Goal: Task Accomplishment & Management: Manage account settings

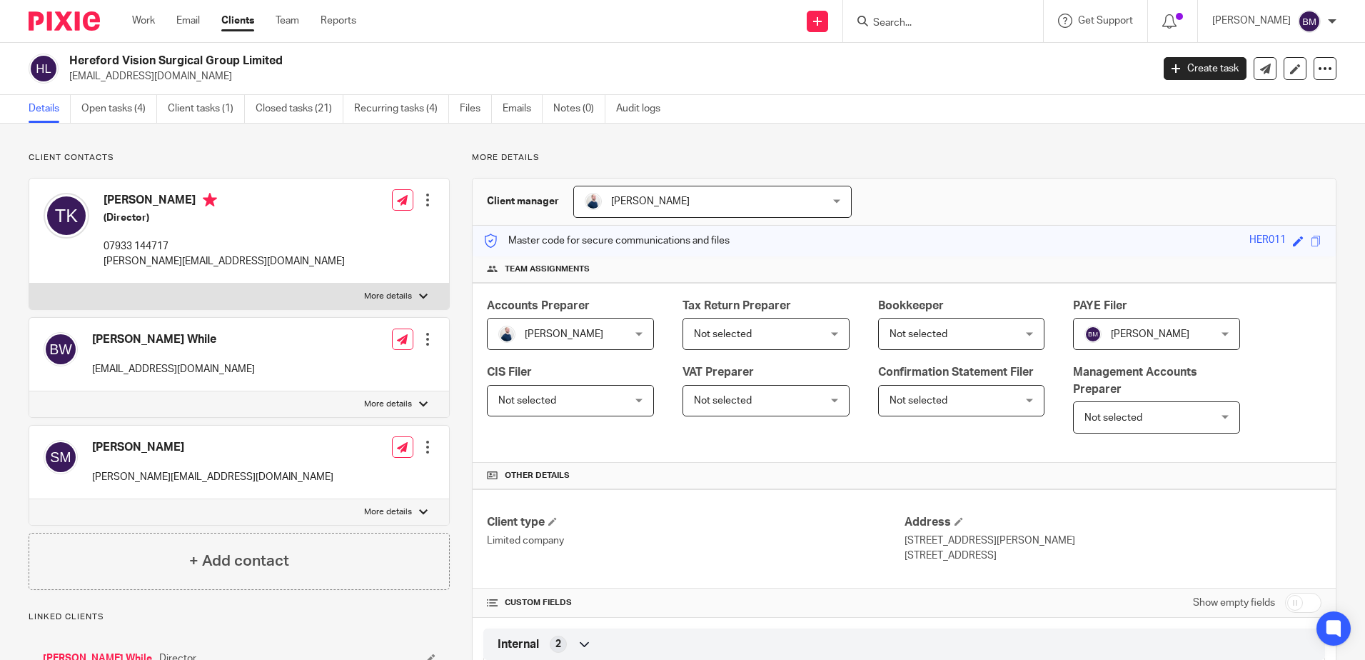
scroll to position [1252, 0]
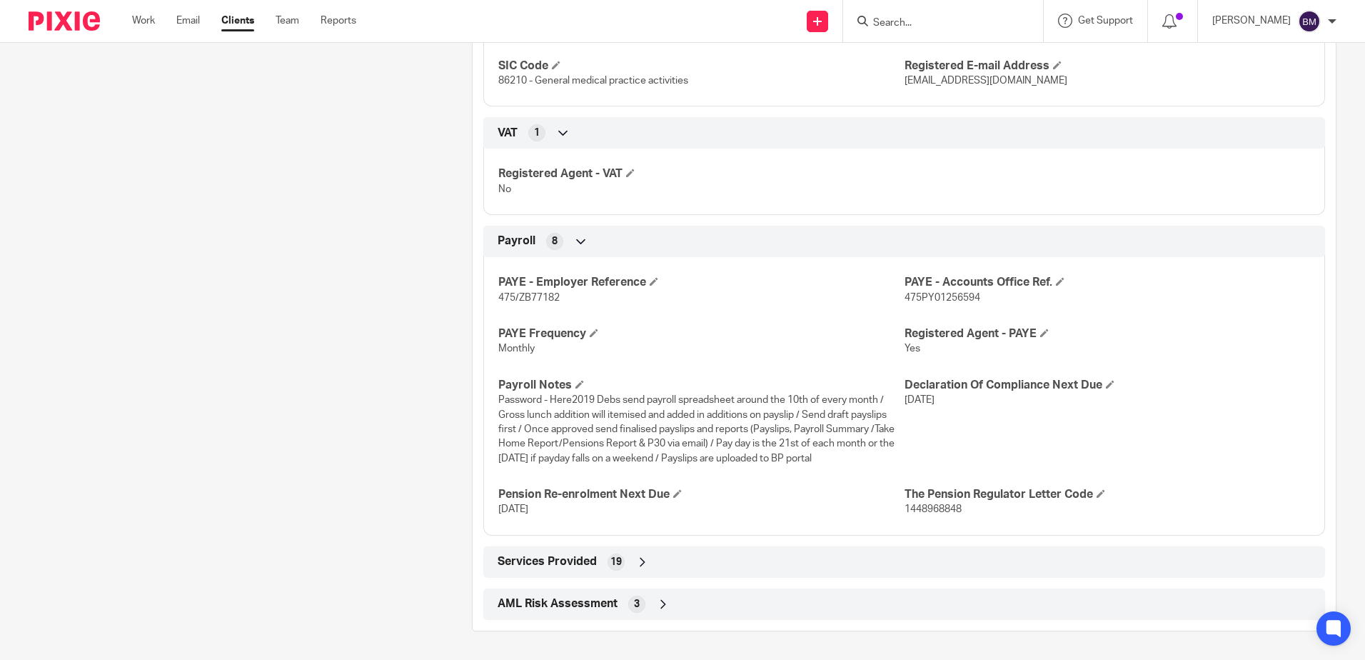
click at [921, 24] on input "Search" at bounding box center [936, 23] width 129 height 13
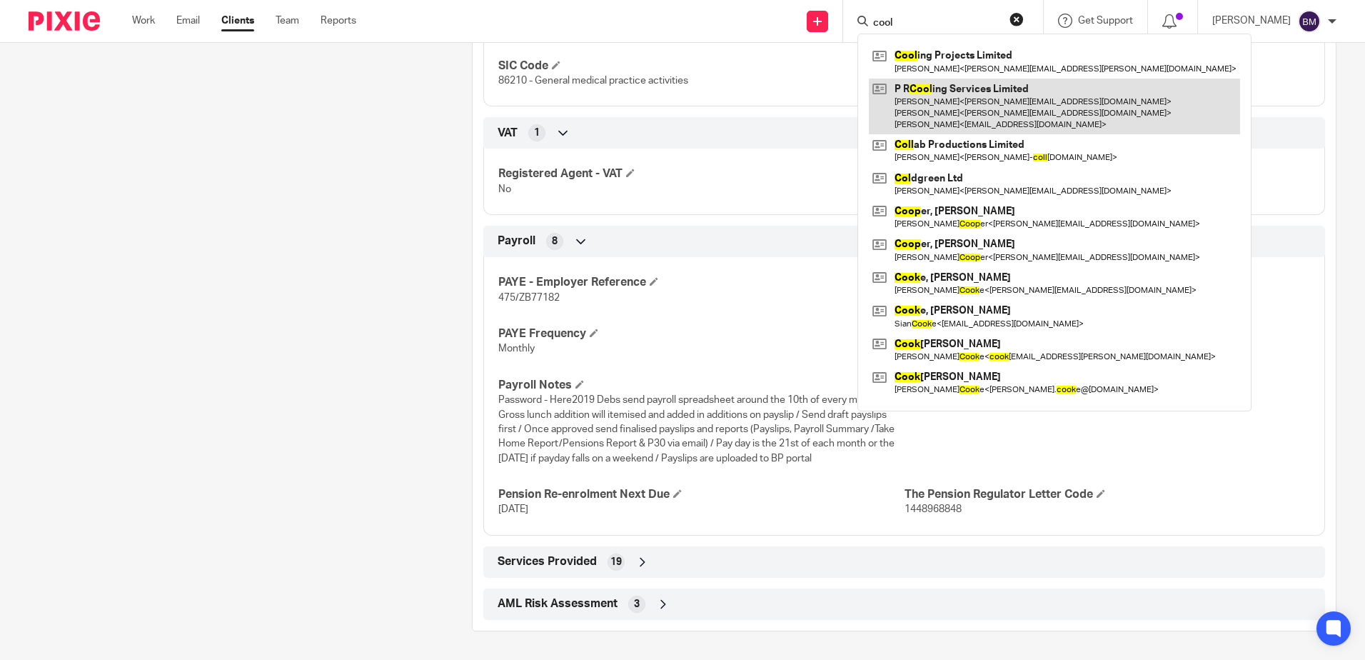
type input "cool"
click at [971, 96] on link at bounding box center [1054, 107] width 371 height 56
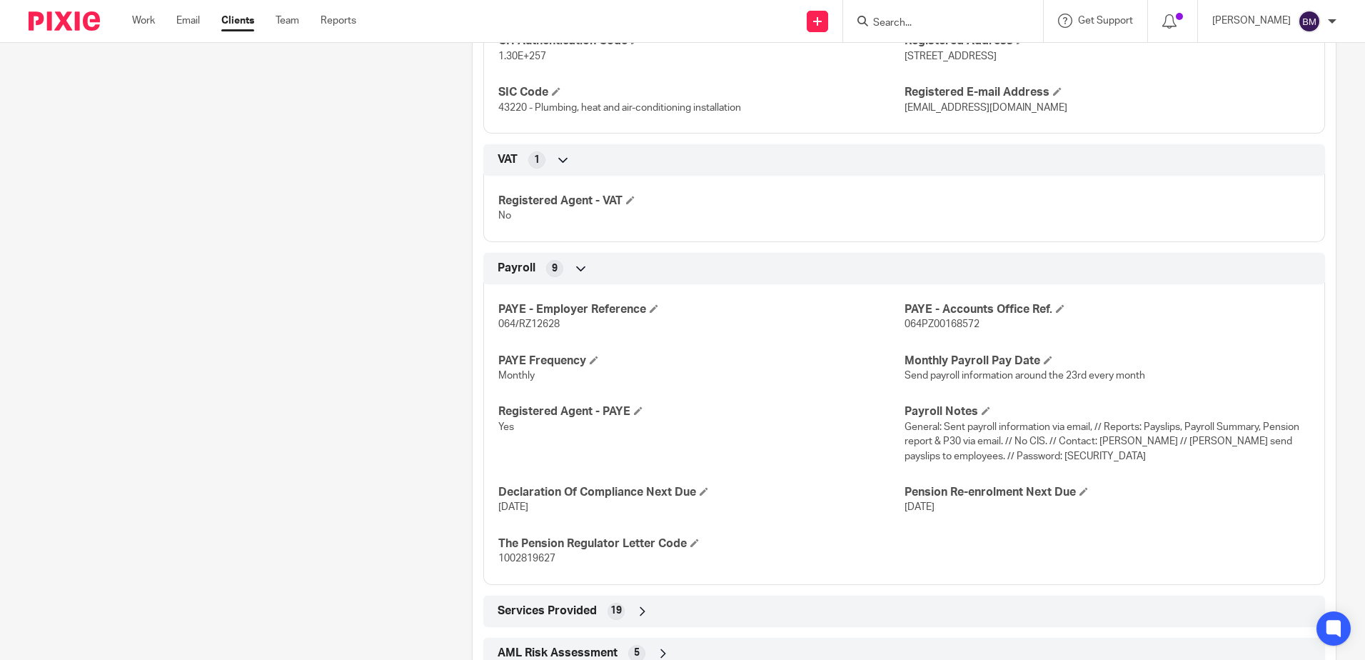
scroll to position [1302, 0]
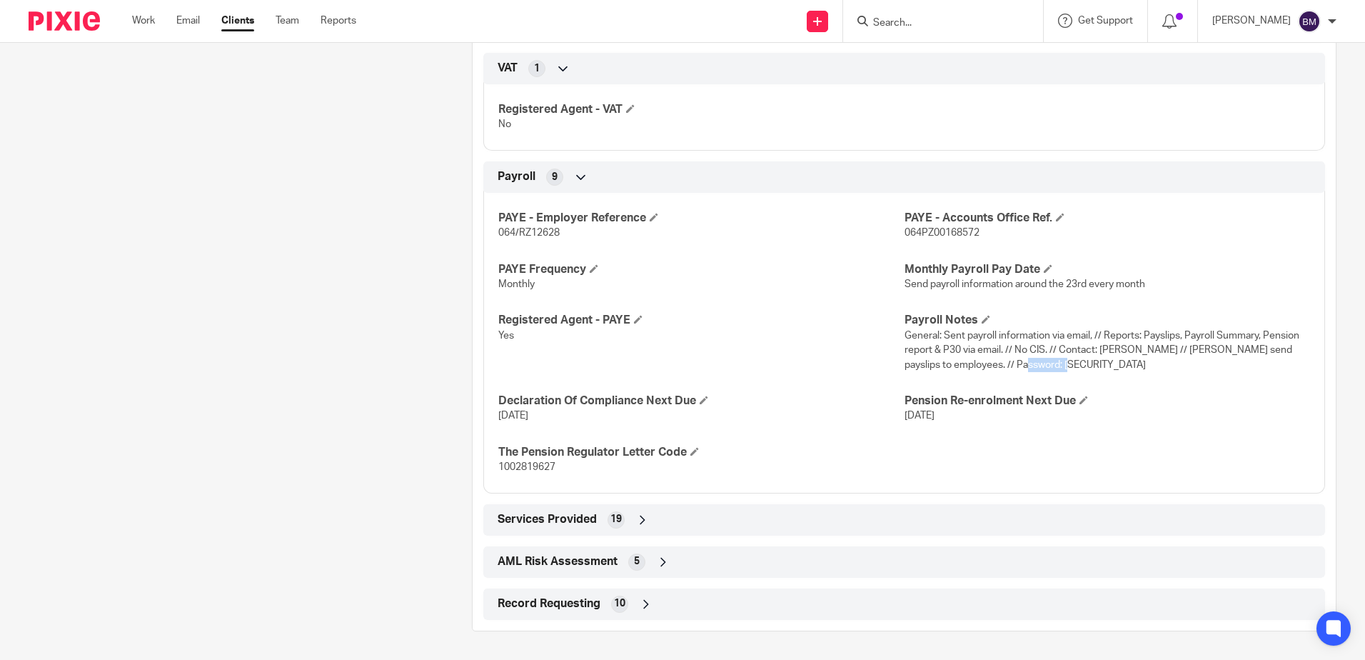
drag, startPoint x: 1057, startPoint y: 366, endPoint x: 1010, endPoint y: 365, distance: 47.1
click at [1010, 365] on p "General: Sent payroll information via email, // Reports: Payslips, Payroll Summ…" at bounding box center [1108, 350] width 406 height 44
copy span "Spleen24?"
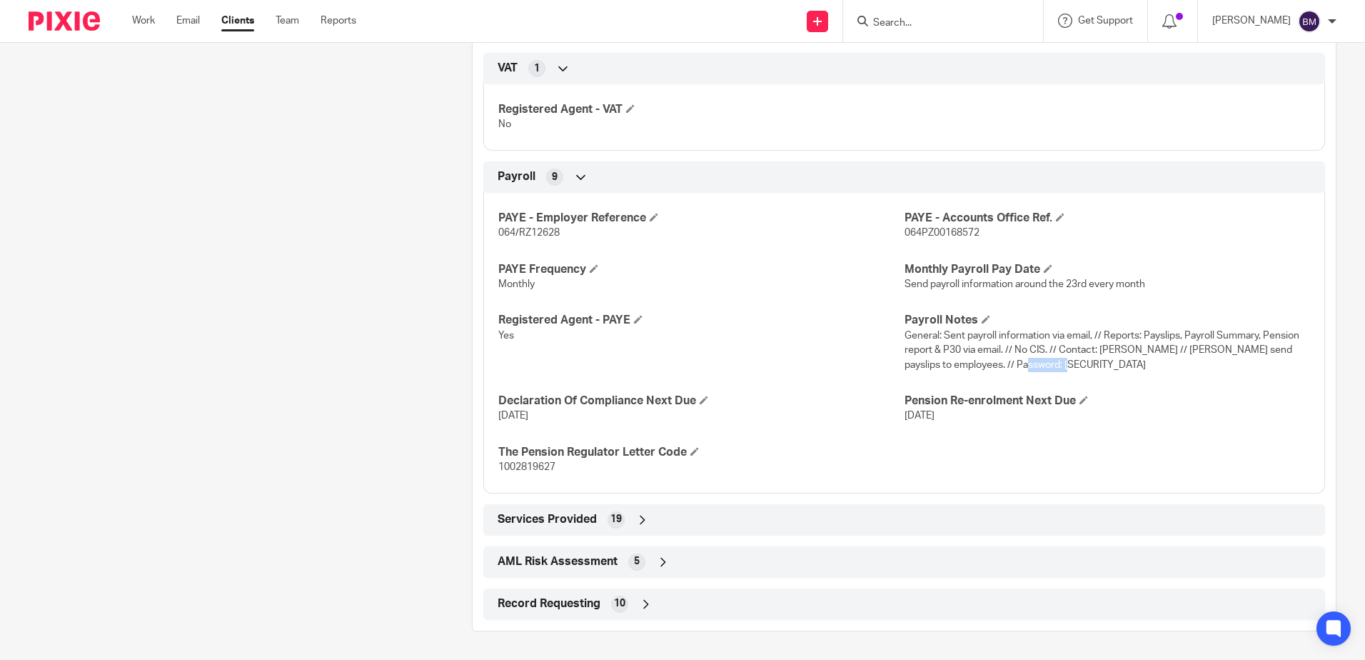
copy span "Spleen24?"
click at [953, 17] on input "Search" at bounding box center [936, 23] width 129 height 13
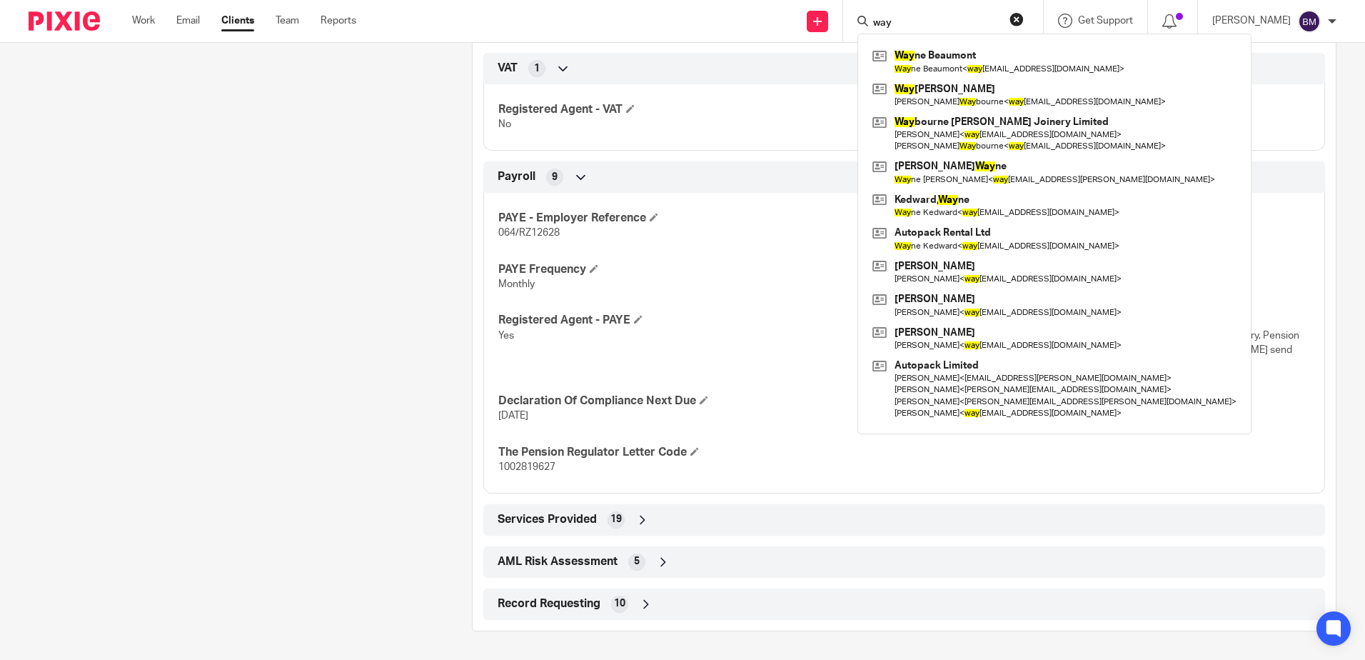
type input "way"
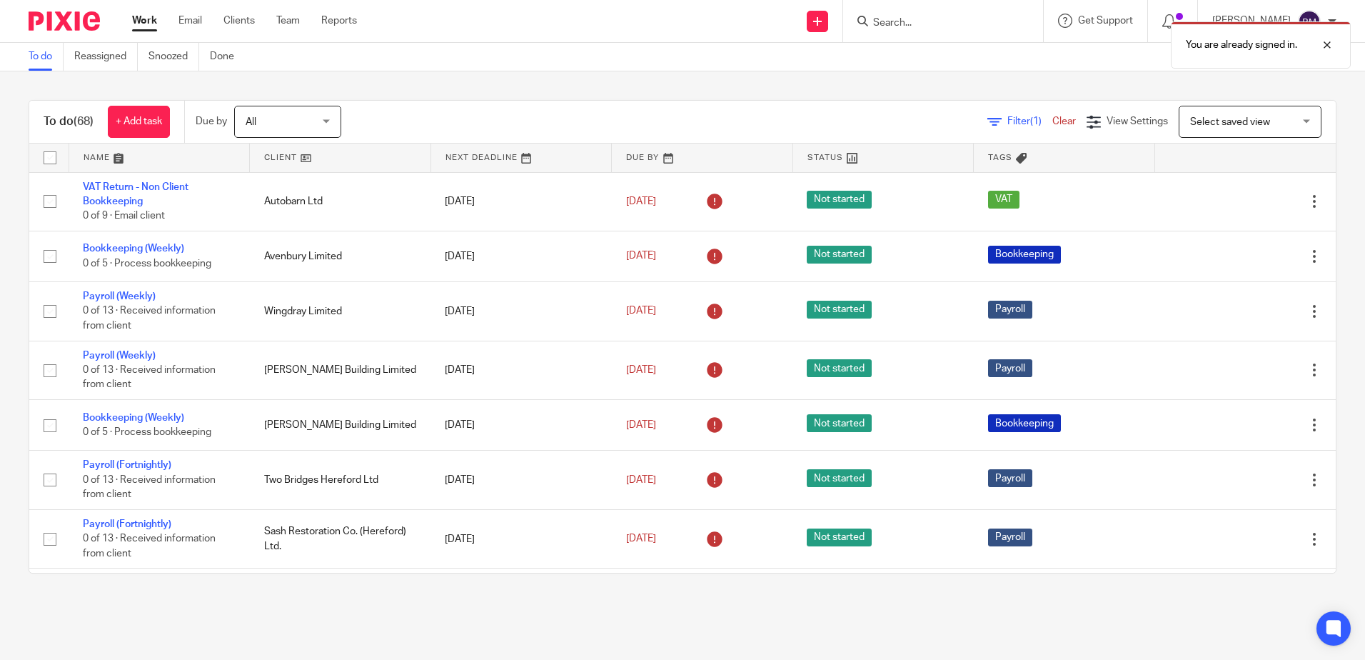
click at [922, 24] on div "You are already signed in." at bounding box center [1017, 41] width 668 height 54
click at [1328, 46] on div at bounding box center [1316, 44] width 39 height 17
click at [907, 23] on input "Search" at bounding box center [936, 23] width 129 height 13
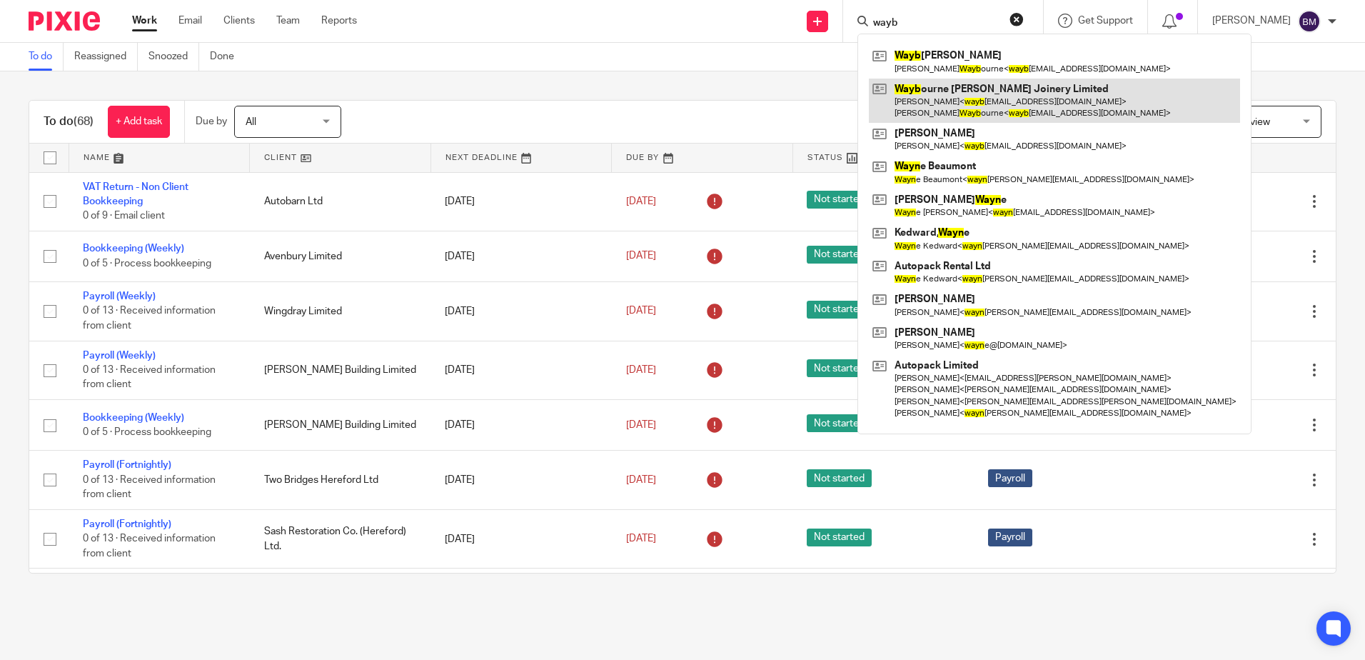
type input "wayb"
click at [1001, 105] on link at bounding box center [1054, 101] width 371 height 44
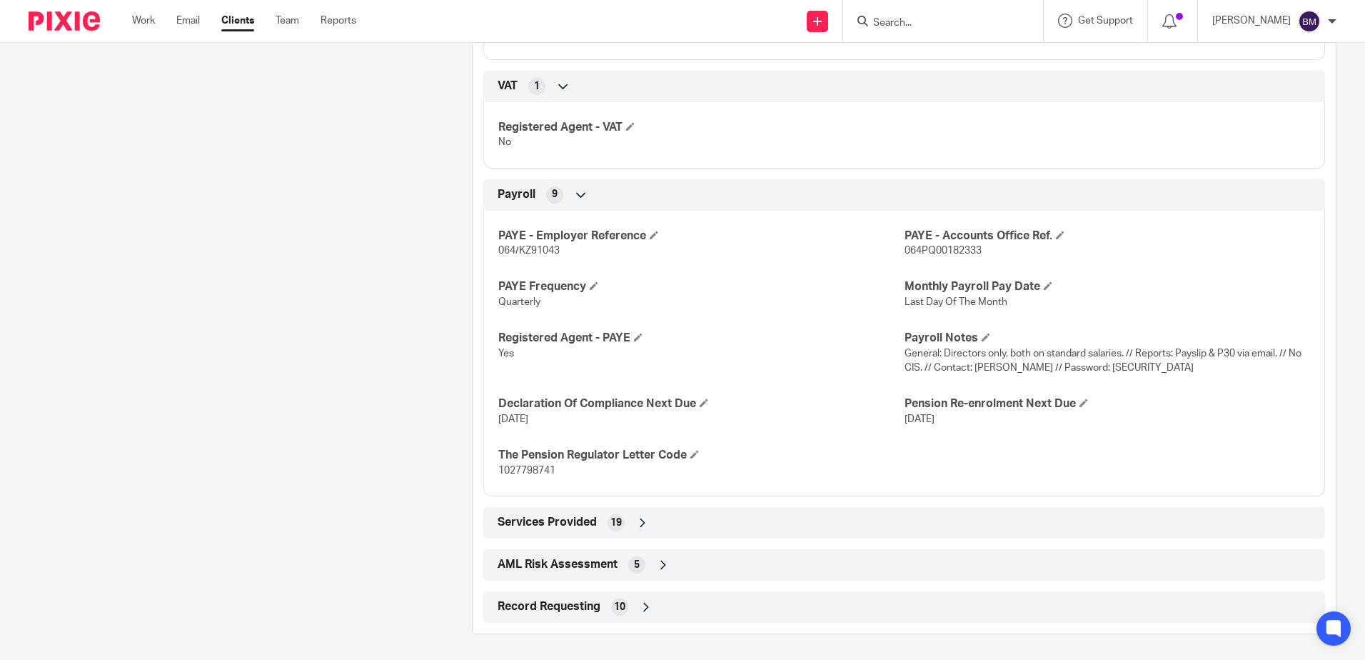
scroll to position [1396, 0]
drag, startPoint x: 1208, startPoint y: 363, endPoint x: 1109, endPoint y: 363, distance: 98.5
click at [1109, 363] on span "General: Directors only, both on standard salaries. // Reports: Payslip & P30 v…" at bounding box center [1103, 358] width 397 height 24
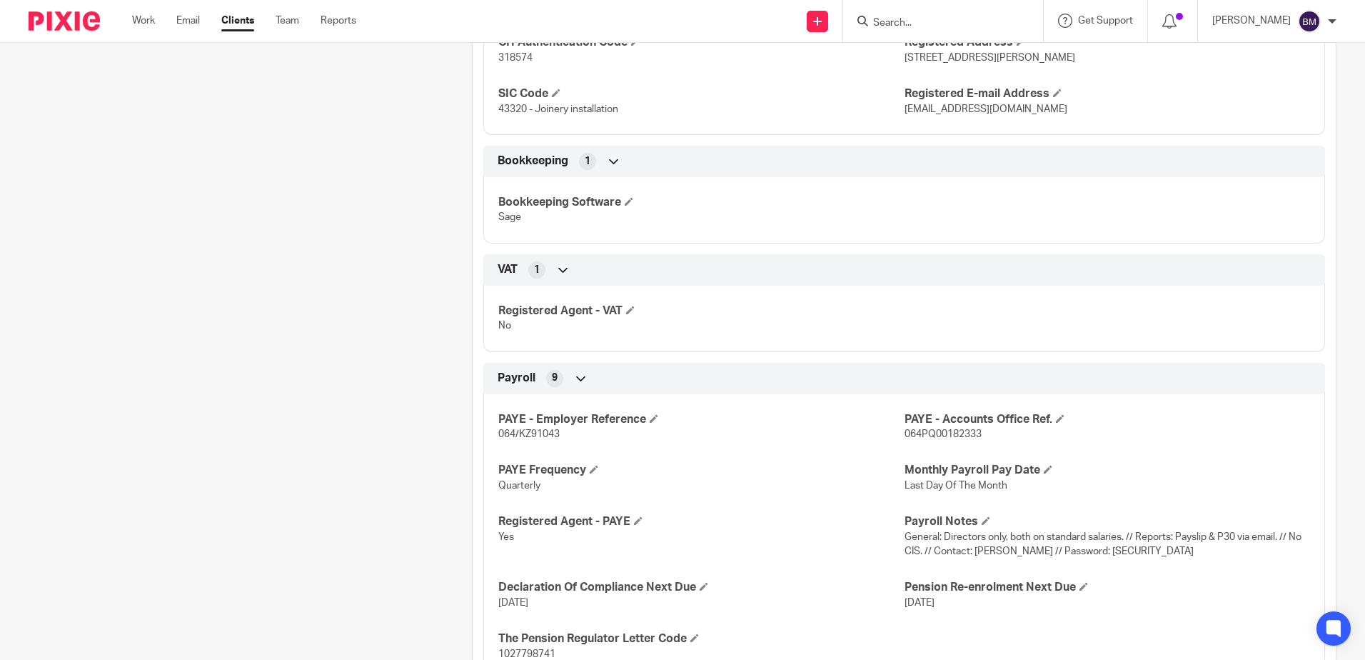
scroll to position [1357, 0]
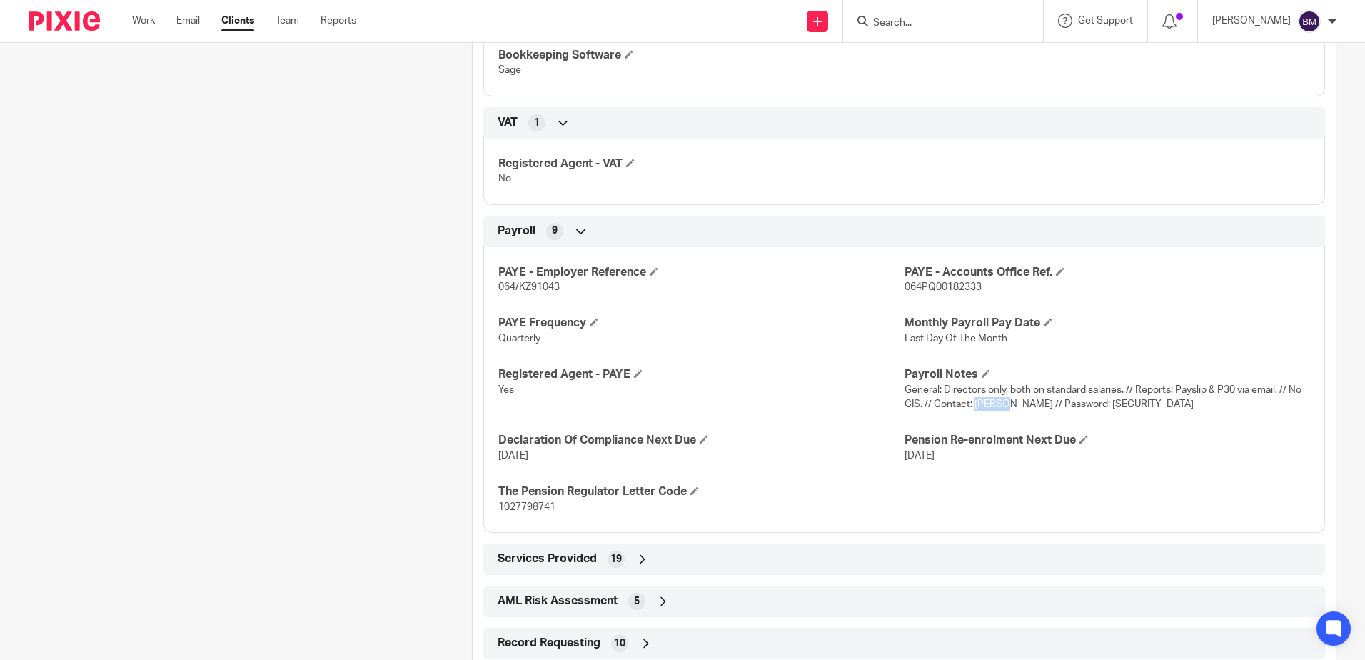
drag, startPoint x: 993, startPoint y: 404, endPoint x: 967, endPoint y: 403, distance: 26.4
click at [967, 403] on span "General: Directors only, both on standard salaries. // Reports: Payslip & P30 v…" at bounding box center [1103, 397] width 397 height 24
copy span "Alison"
click at [922, 25] on input "Search" at bounding box center [936, 23] width 129 height 13
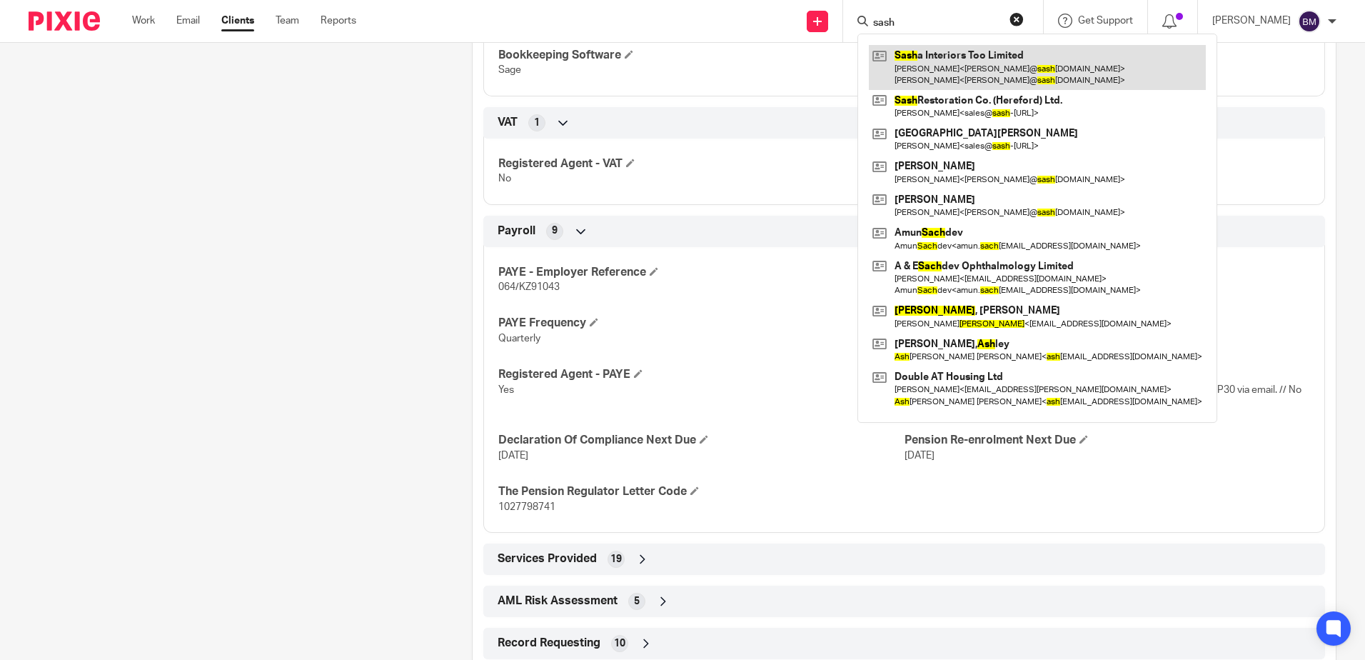
type input "sash"
click at [1002, 65] on link at bounding box center [1037, 67] width 337 height 44
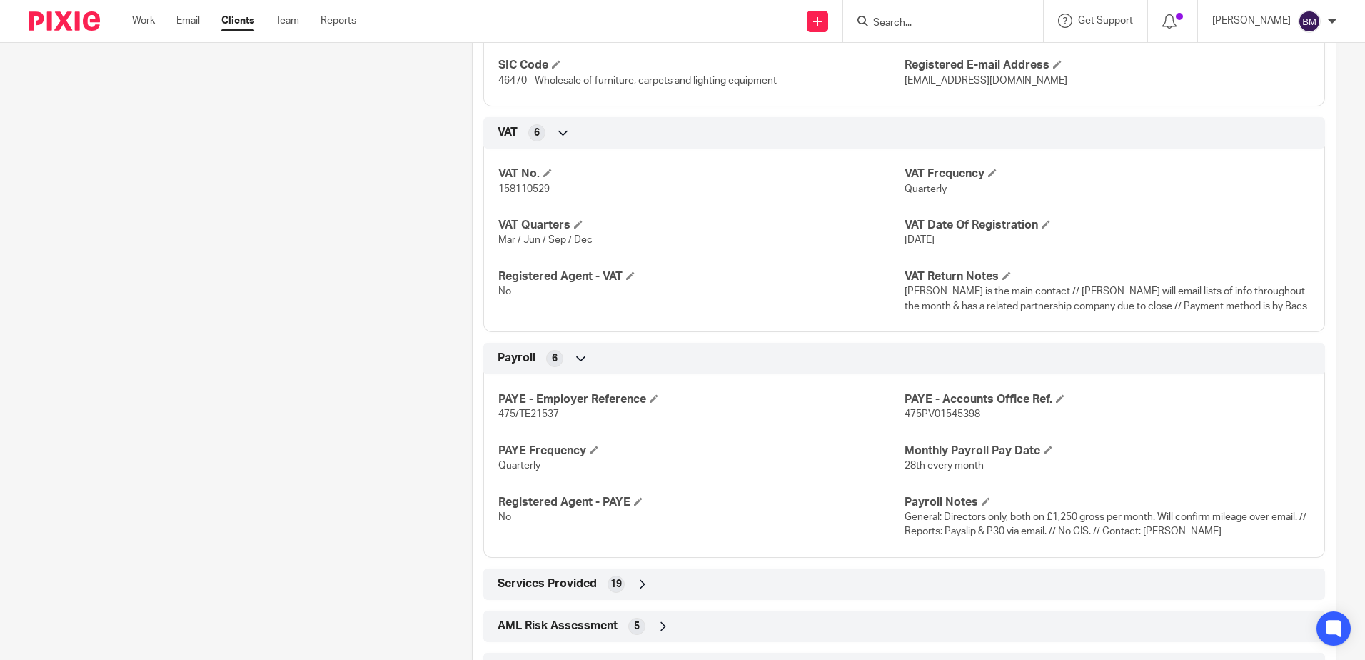
scroll to position [1410, 0]
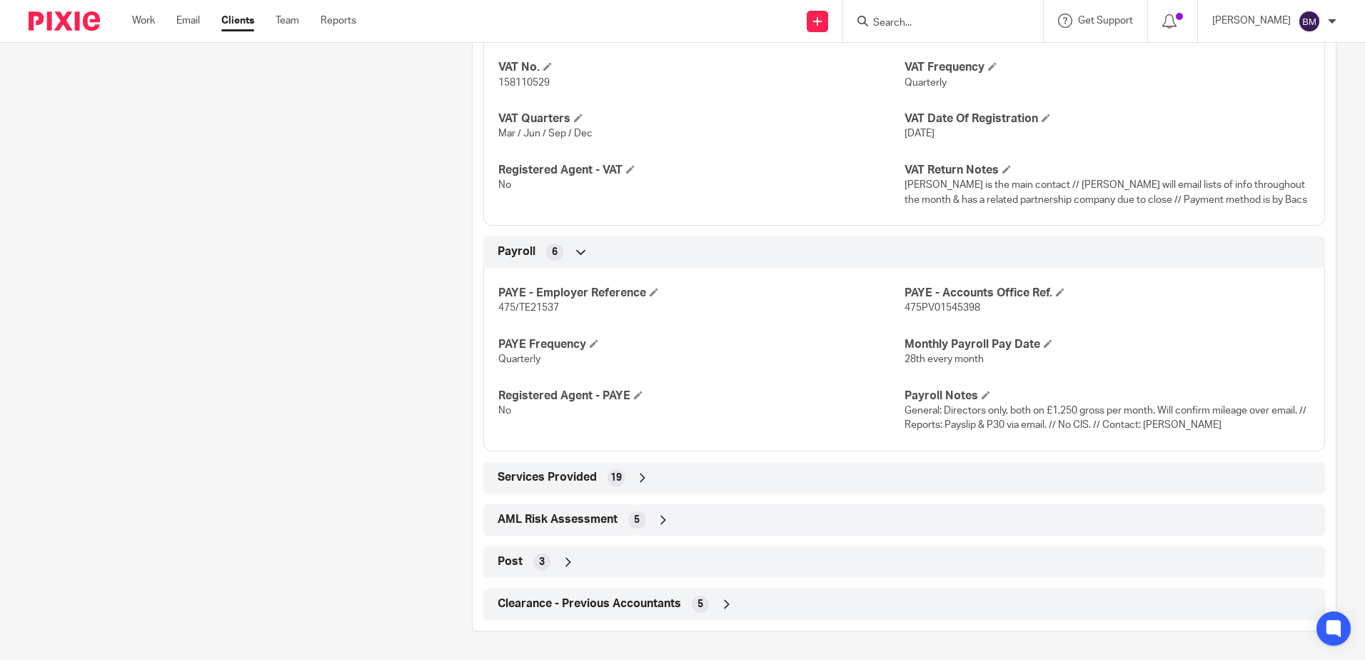
click at [927, 25] on input "Search" at bounding box center [936, 23] width 129 height 13
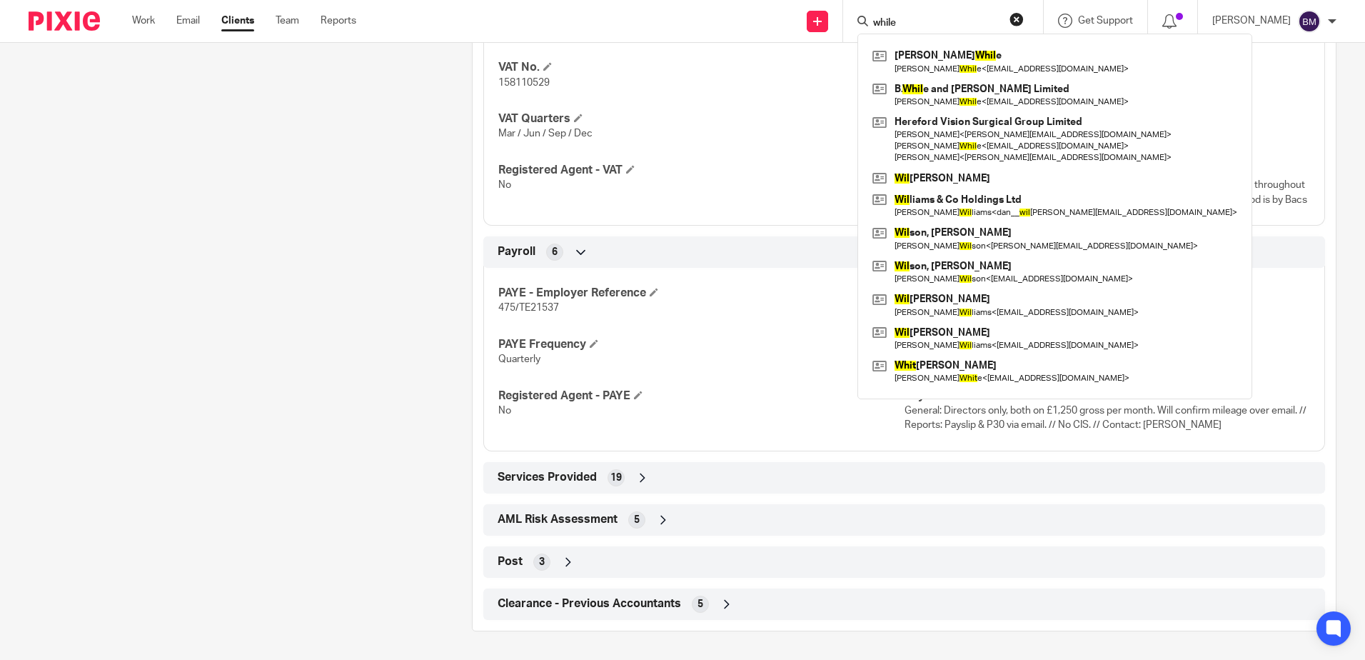
type input "while"
click button "submit" at bounding box center [0, 0] width 0 height 0
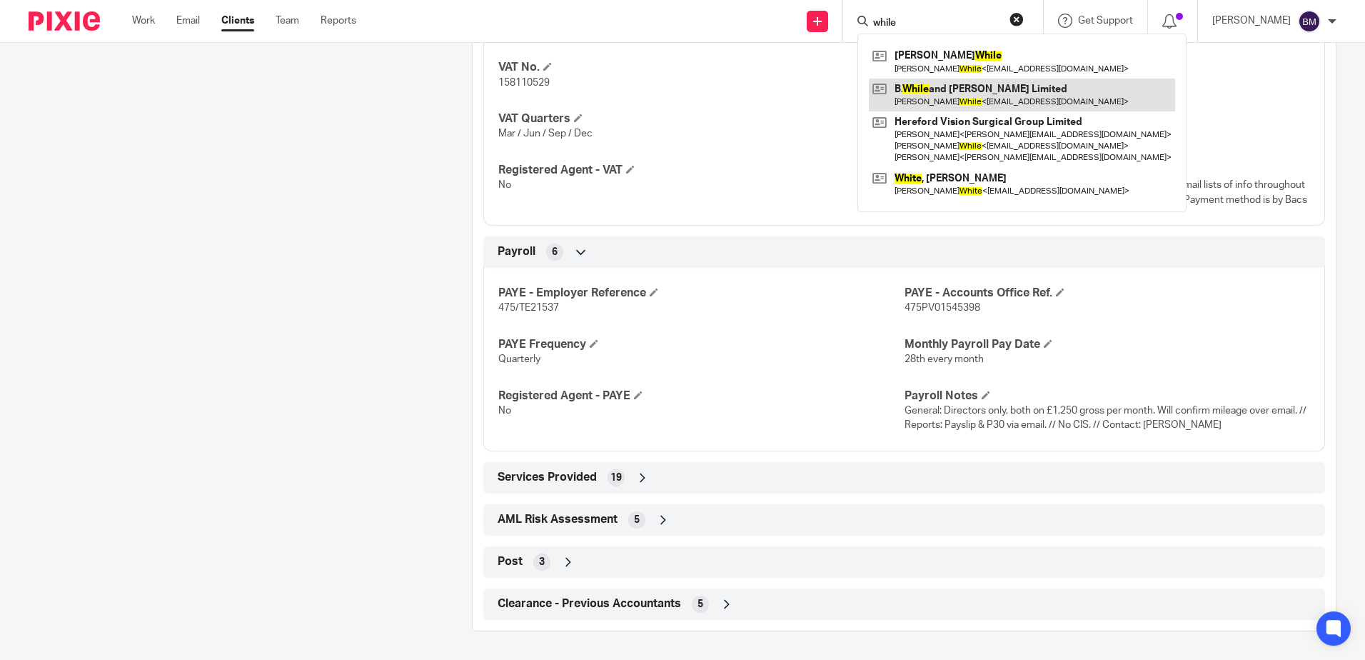
click at [988, 96] on link at bounding box center [1022, 95] width 306 height 33
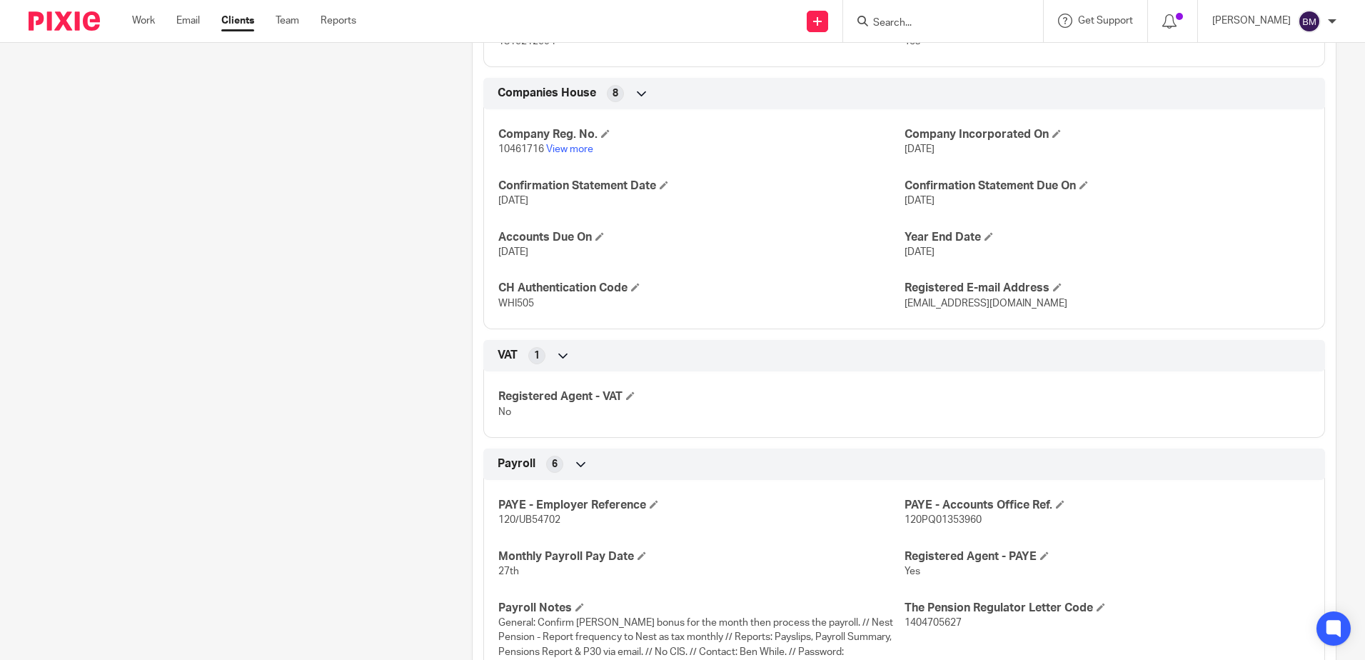
scroll to position [1084, 0]
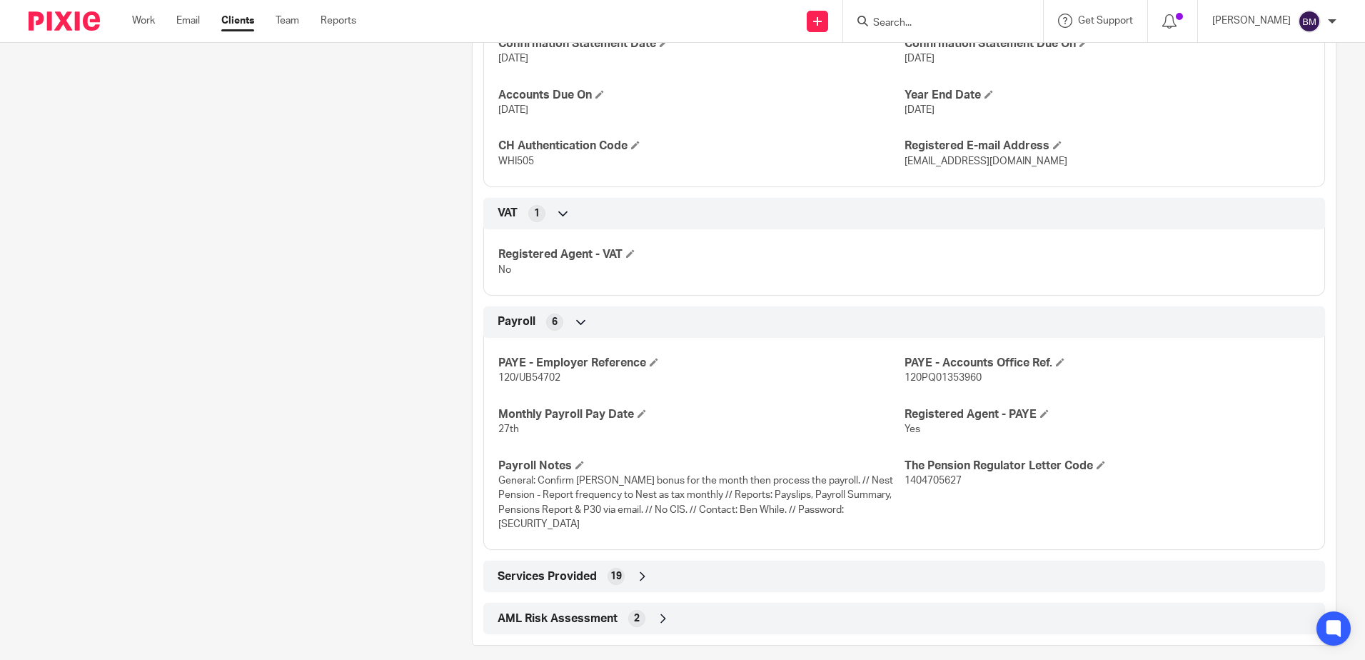
click at [945, 22] on input "Search" at bounding box center [936, 23] width 129 height 13
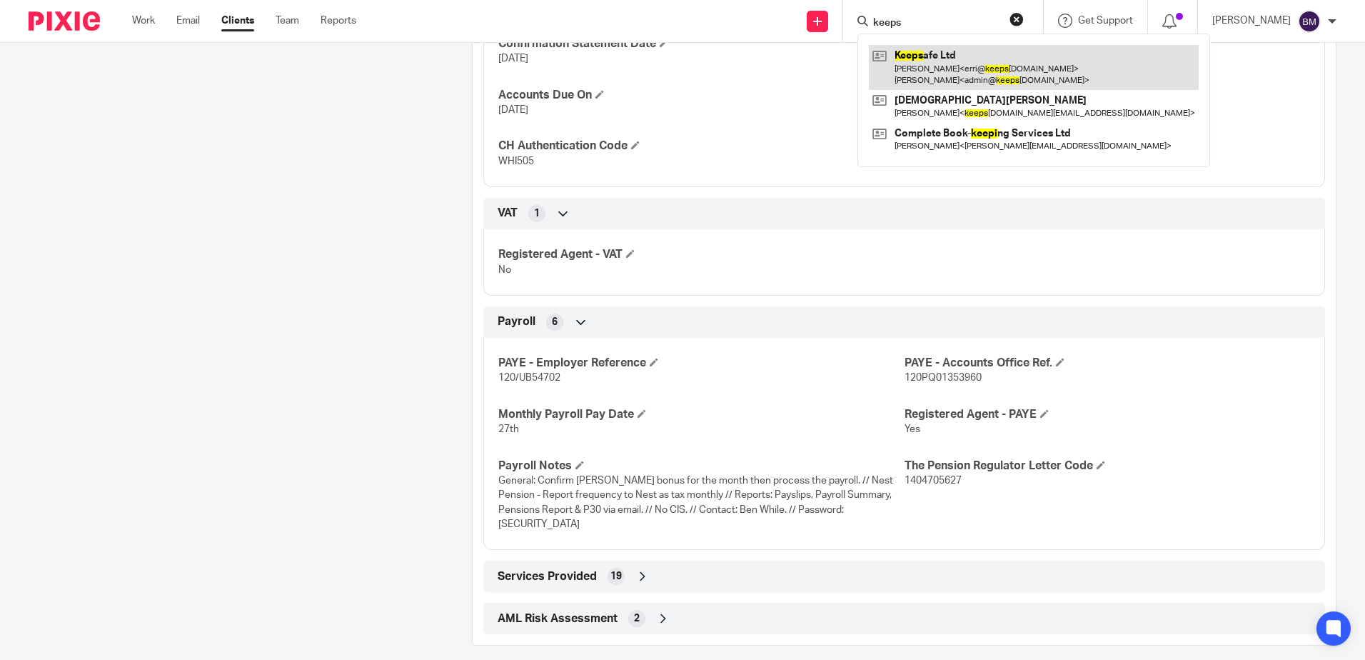
type input "keeps"
click at [956, 65] on link at bounding box center [1034, 67] width 330 height 44
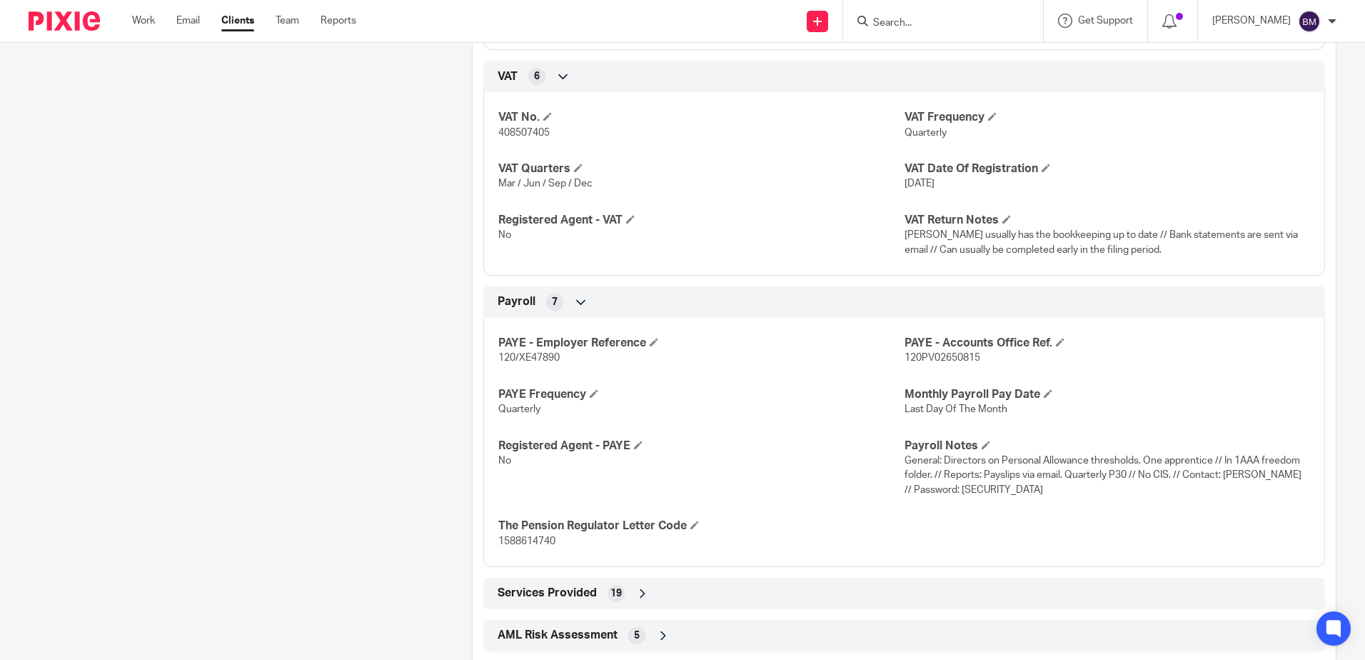
scroll to position [1285, 0]
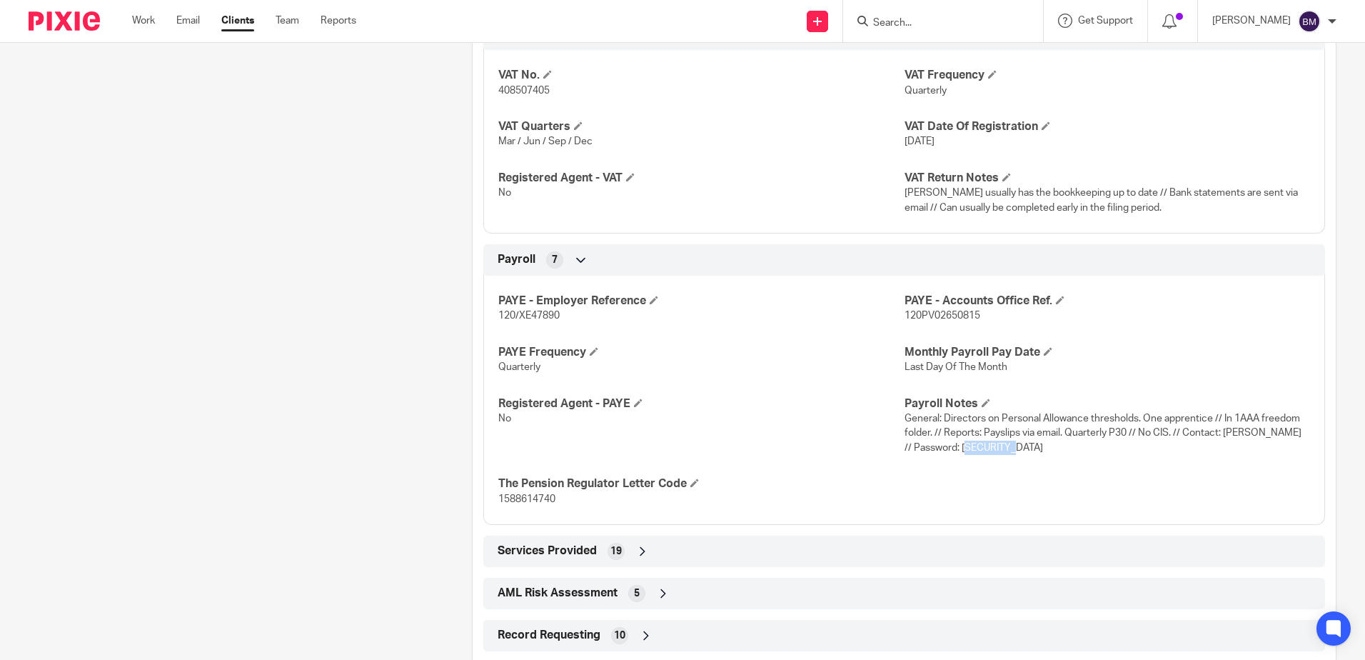
drag, startPoint x: 994, startPoint y: 451, endPoint x: 948, endPoint y: 443, distance: 46.5
click at [948, 443] on p "General: Directors on Personal Allowance thresholds. One apprentice // In 1AAA …" at bounding box center [1108, 433] width 406 height 44
copy span "Brun$wick"
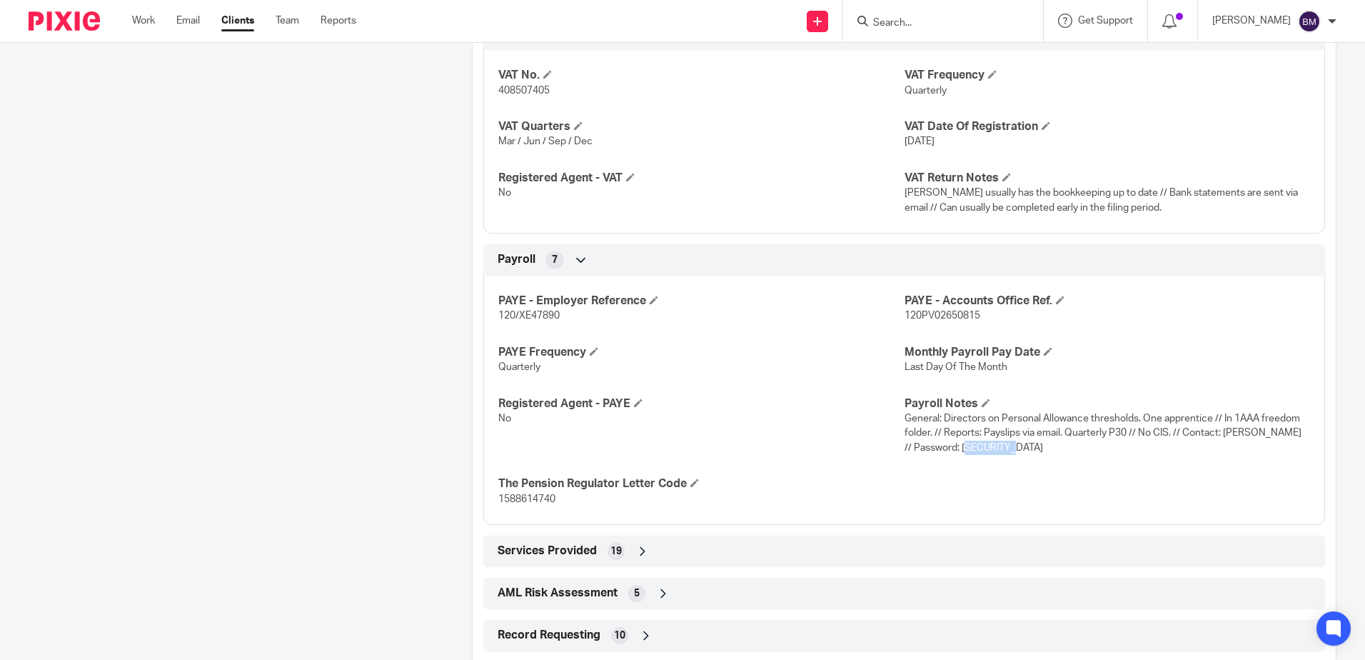
copy span "Brun$wick"
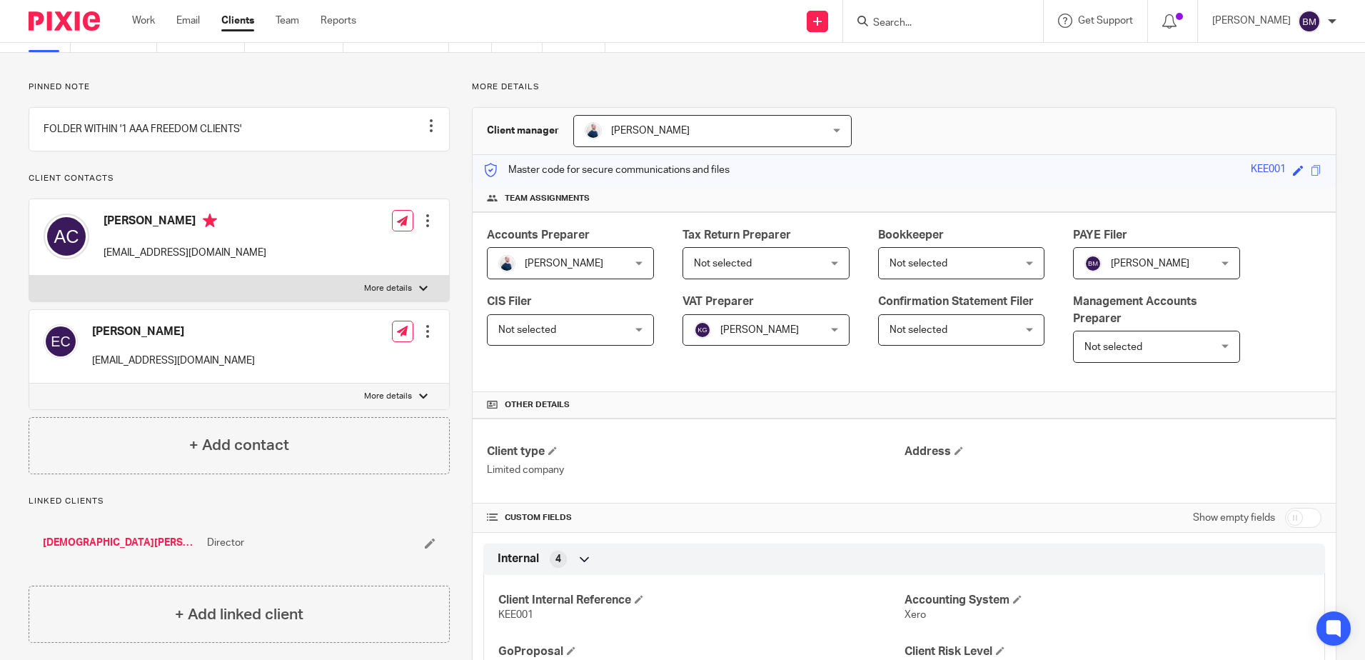
scroll to position [0, 0]
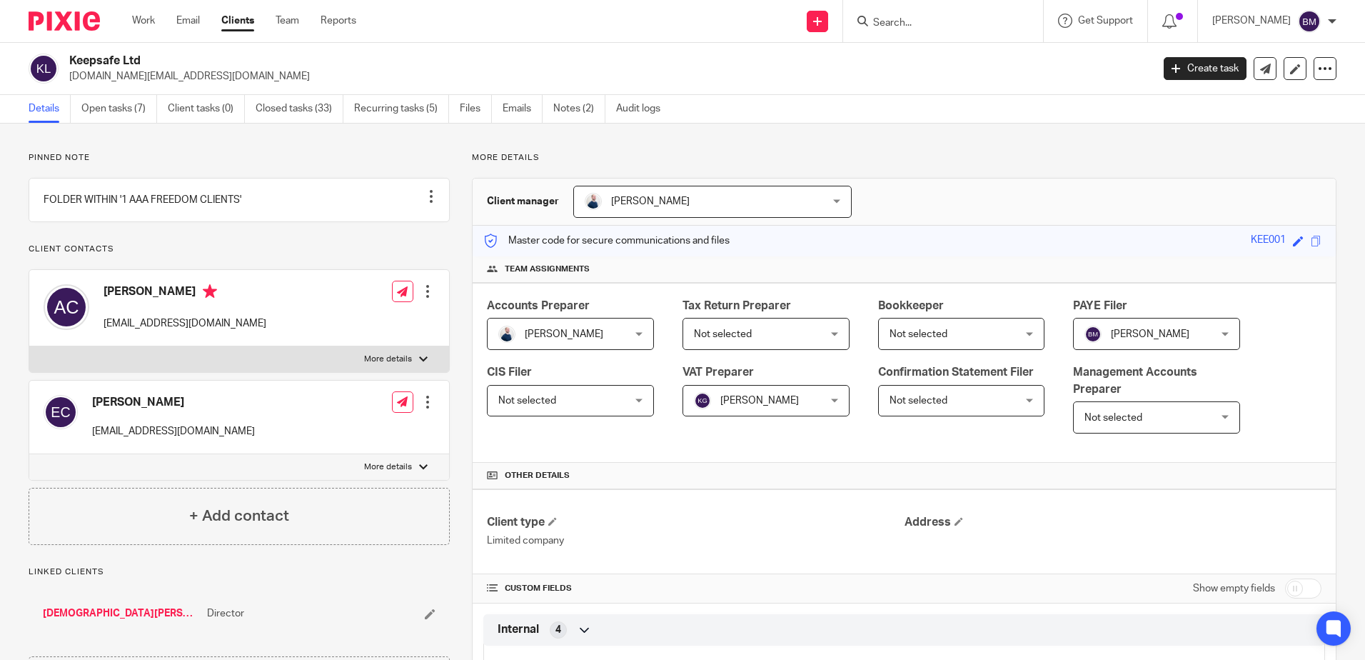
drag, startPoint x: 119, startPoint y: 117, endPoint x: 163, endPoint y: 18, distance: 108.7
click at [119, 117] on link "Open tasks (7)" at bounding box center [119, 109] width 76 height 28
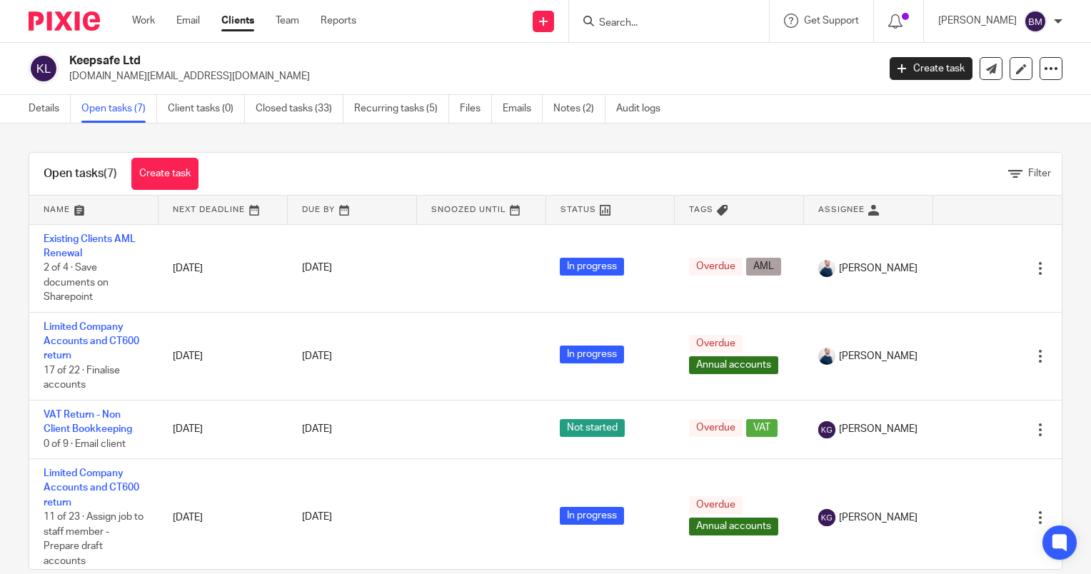
click at [680, 21] on input "Search" at bounding box center [662, 23] width 129 height 13
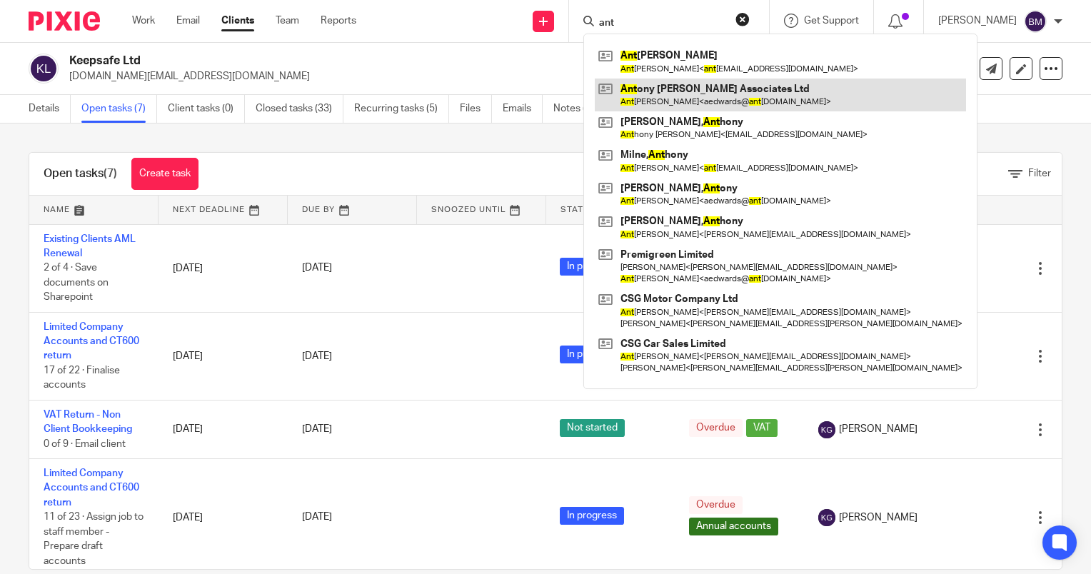
type input "ant"
click at [695, 94] on link at bounding box center [780, 95] width 371 height 33
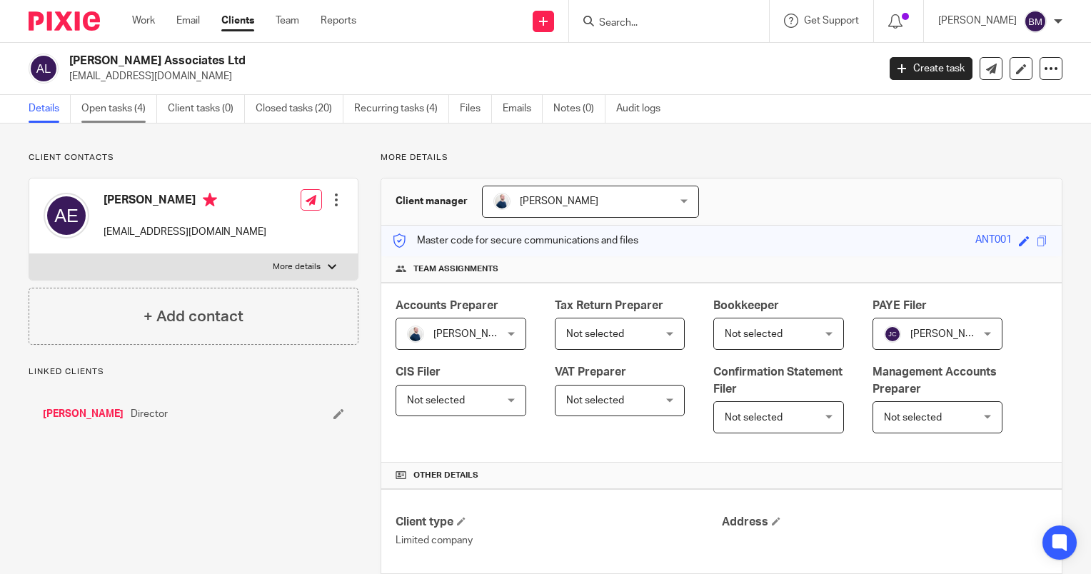
click at [118, 115] on link "Open tasks (4)" at bounding box center [119, 109] width 76 height 28
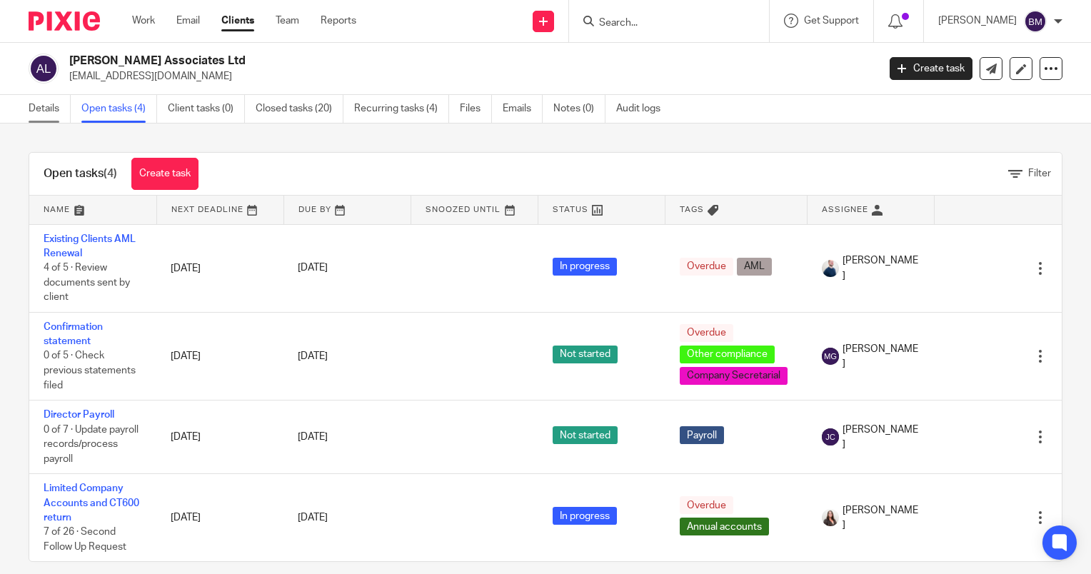
click at [43, 116] on link "Details" at bounding box center [50, 109] width 42 height 28
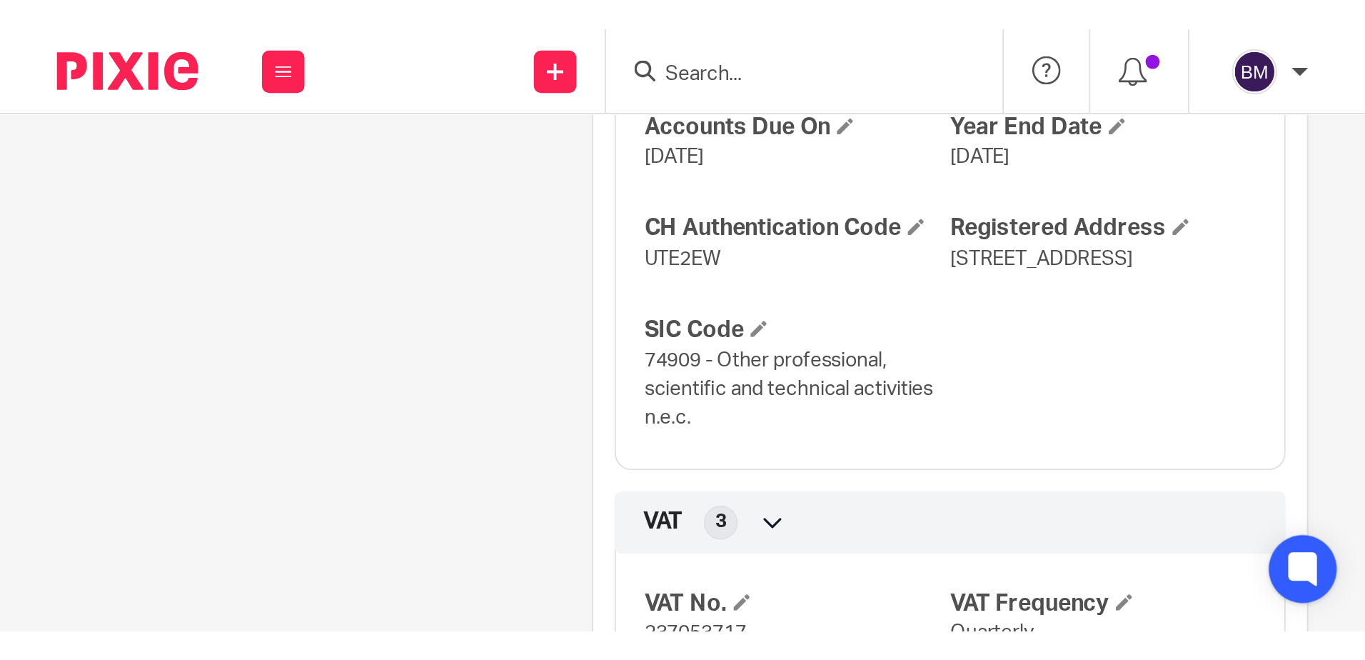
scroll to position [1231, 0]
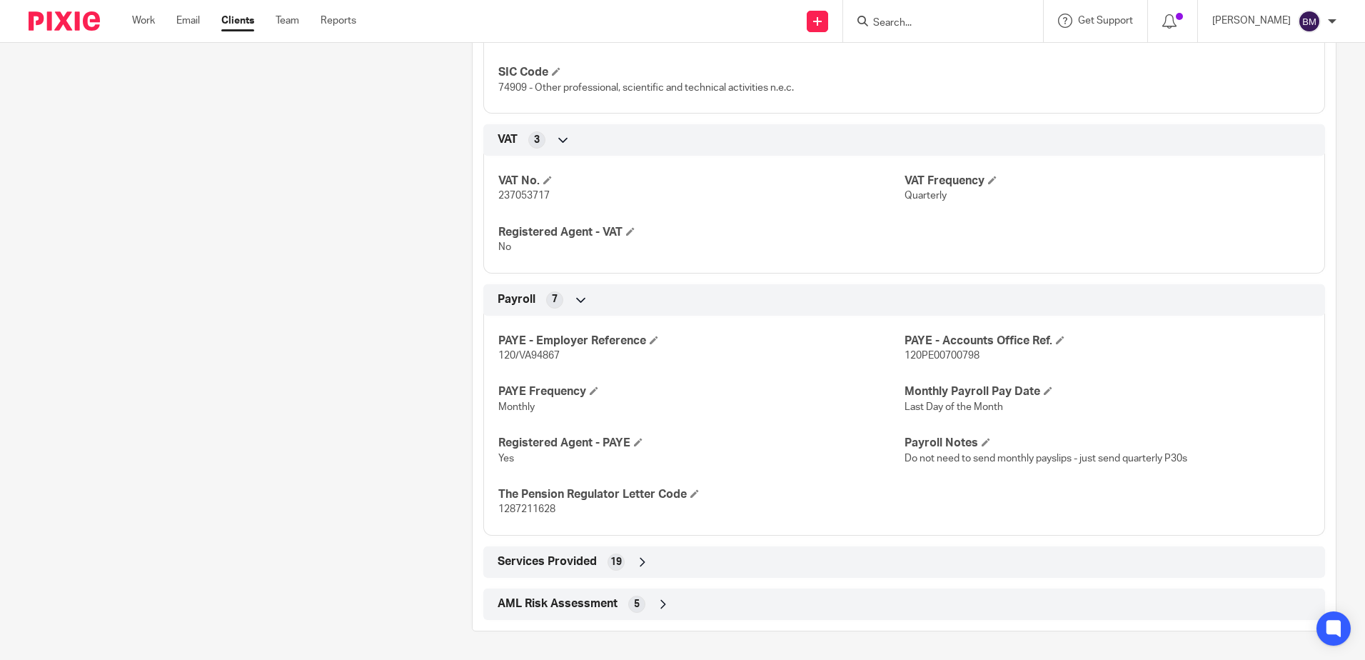
click at [907, 24] on input "Search" at bounding box center [936, 23] width 129 height 13
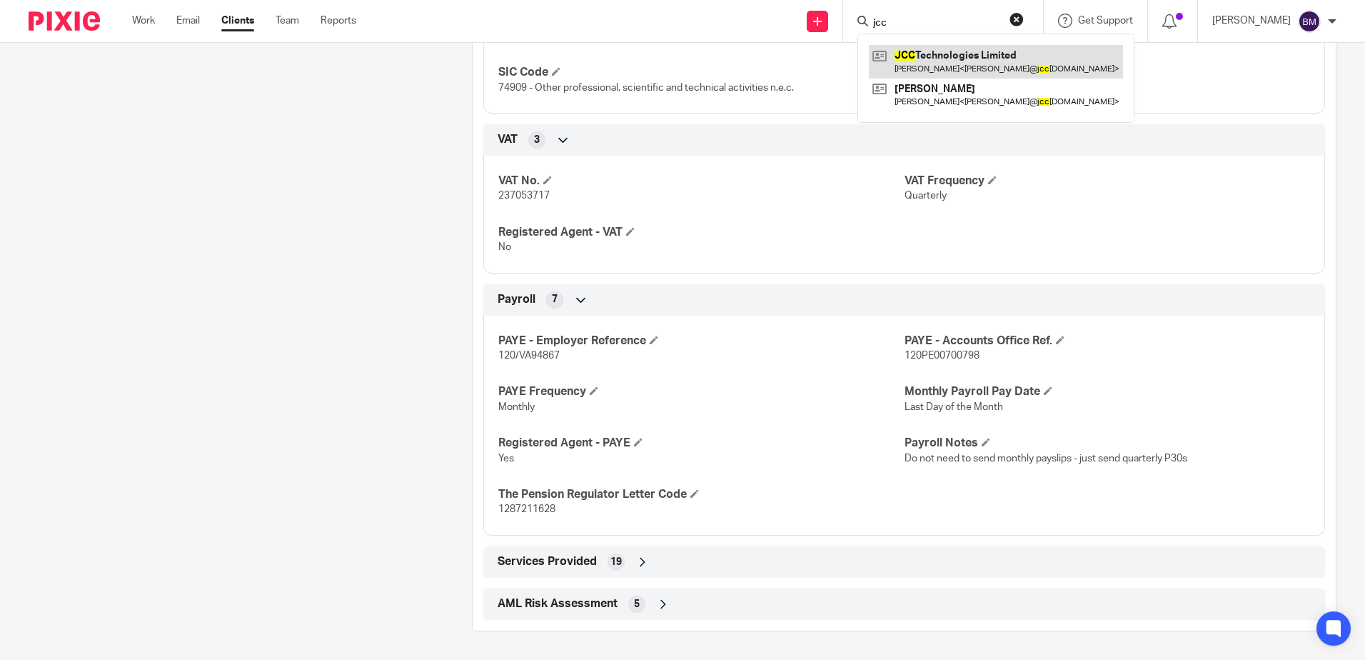
type input "jcc"
click at [1000, 69] on link at bounding box center [996, 61] width 254 height 33
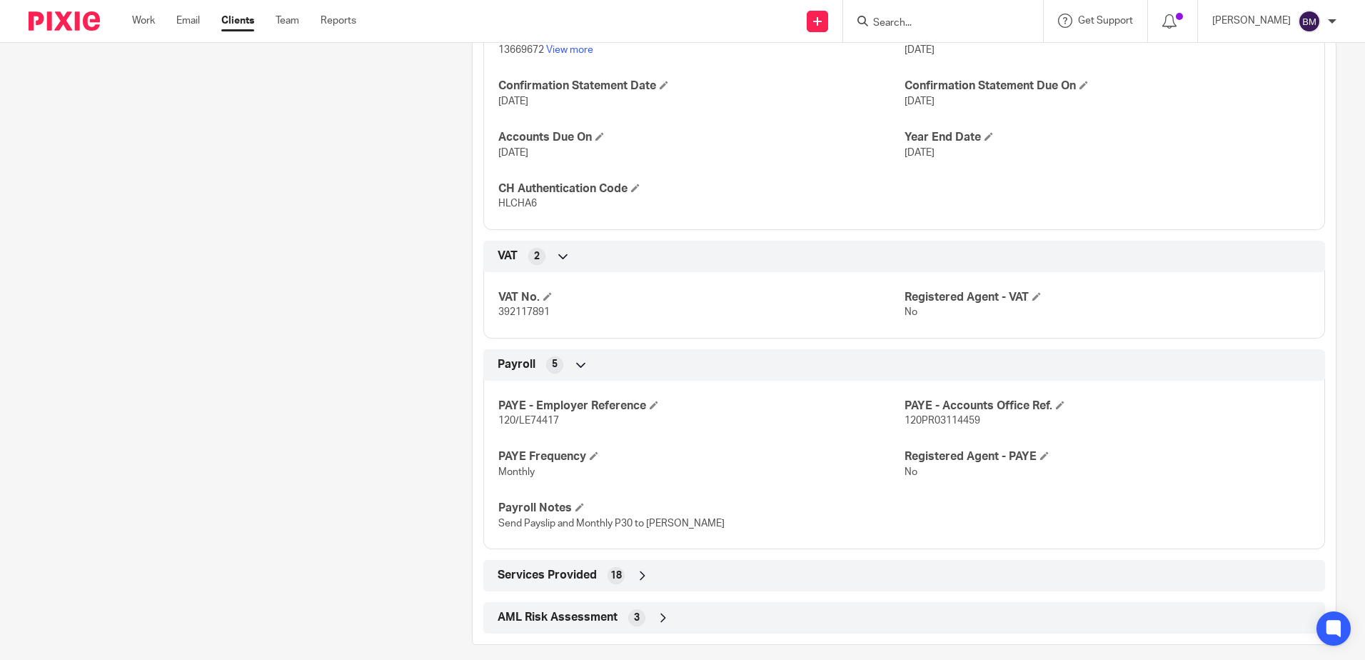
scroll to position [1040, 0]
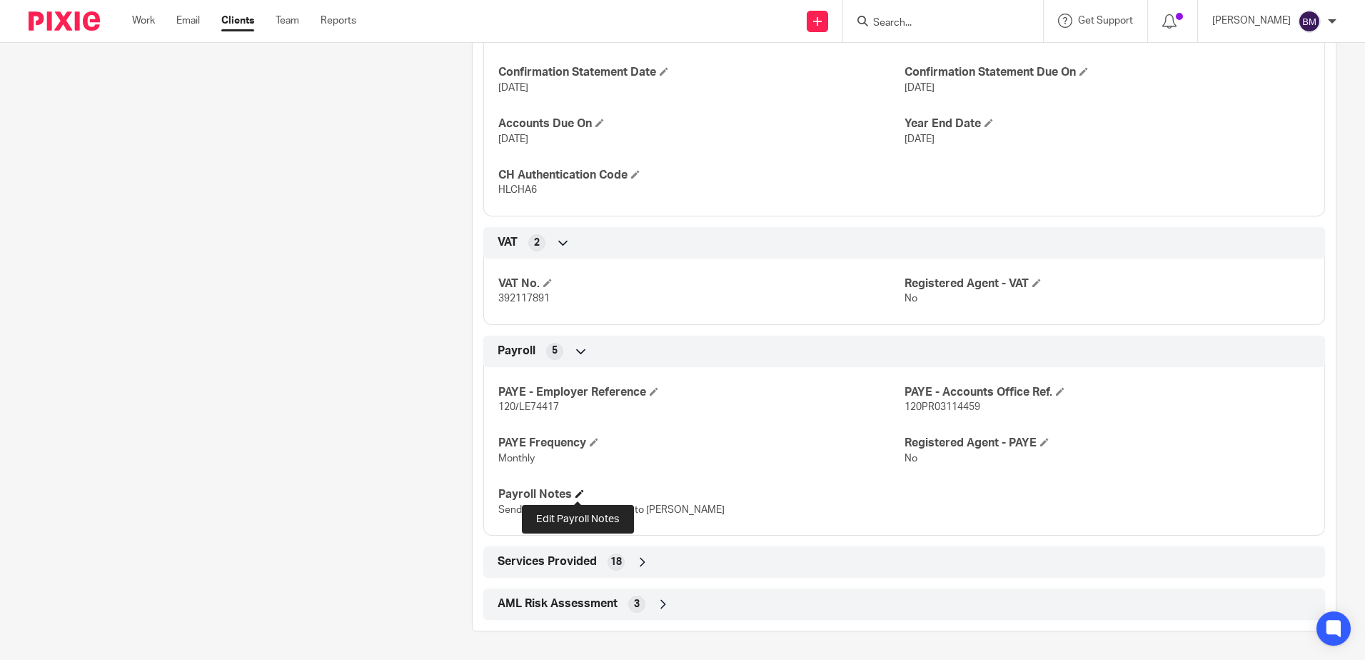
click at [575, 493] on span at bounding box center [579, 493] width 9 height 9
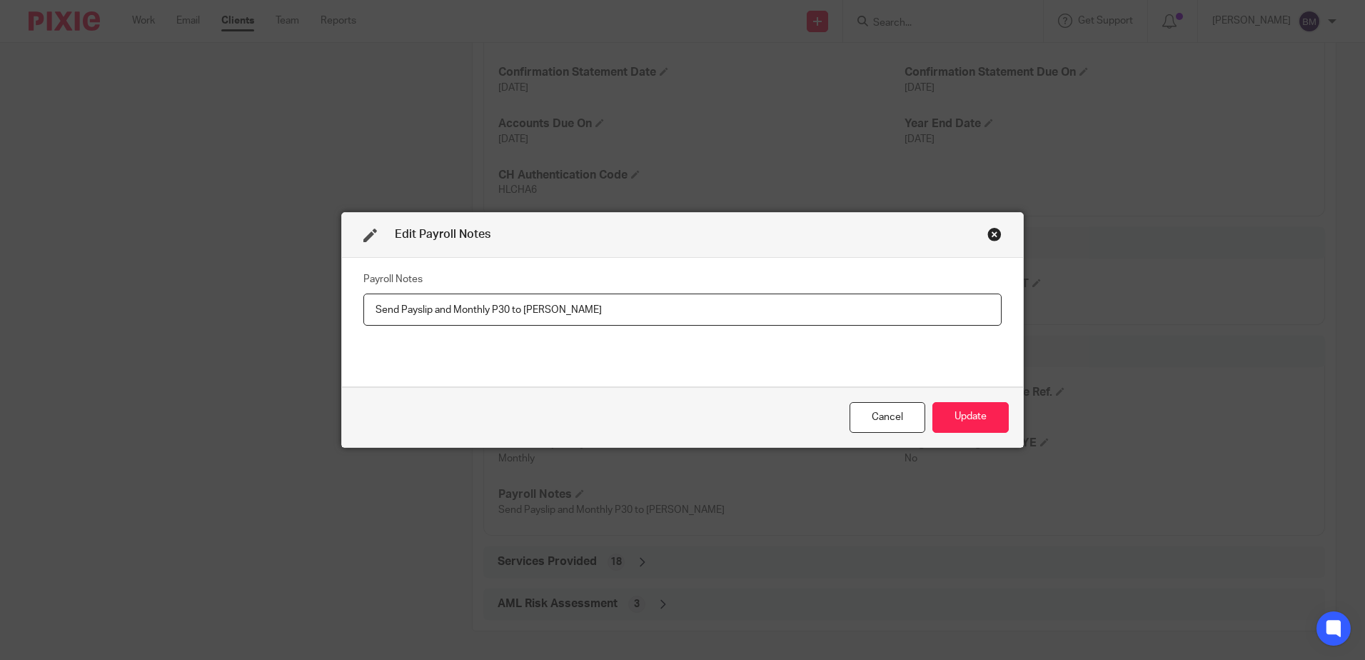
drag, startPoint x: 520, startPoint y: 309, endPoint x: 710, endPoint y: 309, distance: 189.2
click at [710, 309] on input "Send Payslip and Monthly P30 to [PERSON_NAME]" at bounding box center [682, 309] width 638 height 32
type input "Send Payslip and Monthly P30 to [PERSON_NAME]"
click at [974, 412] on button "Update" at bounding box center [970, 417] width 76 height 31
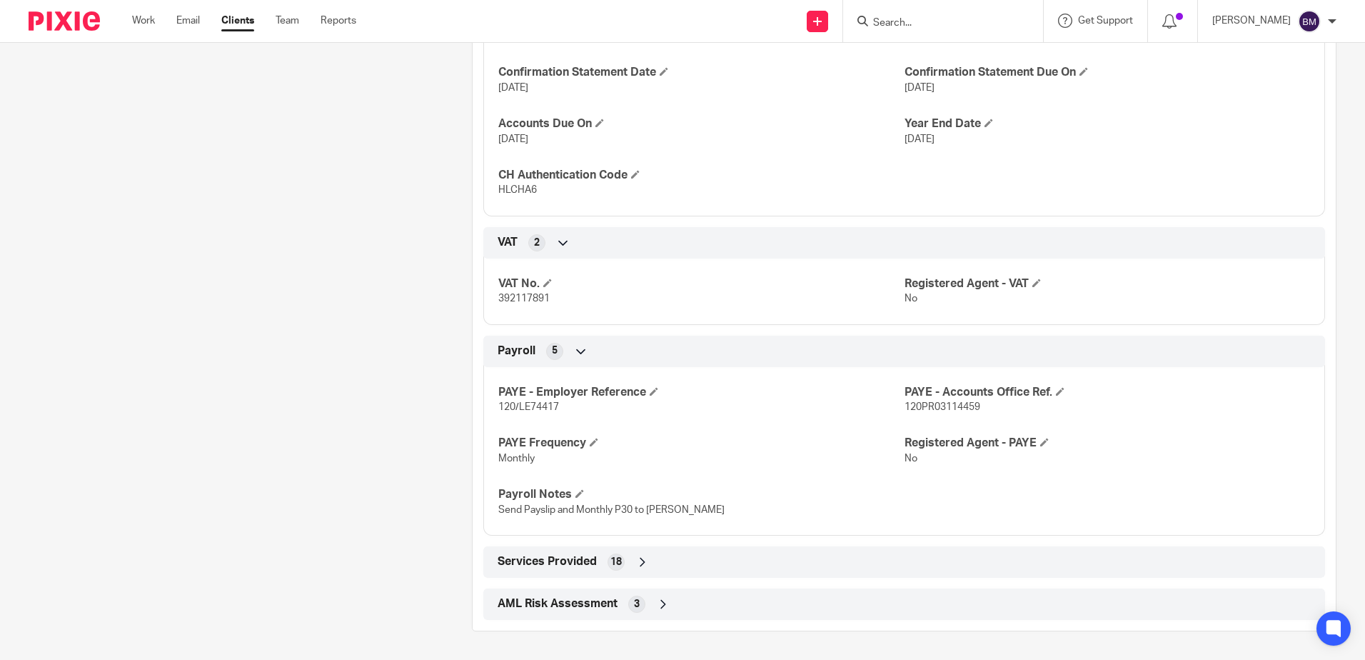
click at [920, 25] on input "Search" at bounding box center [936, 23] width 129 height 13
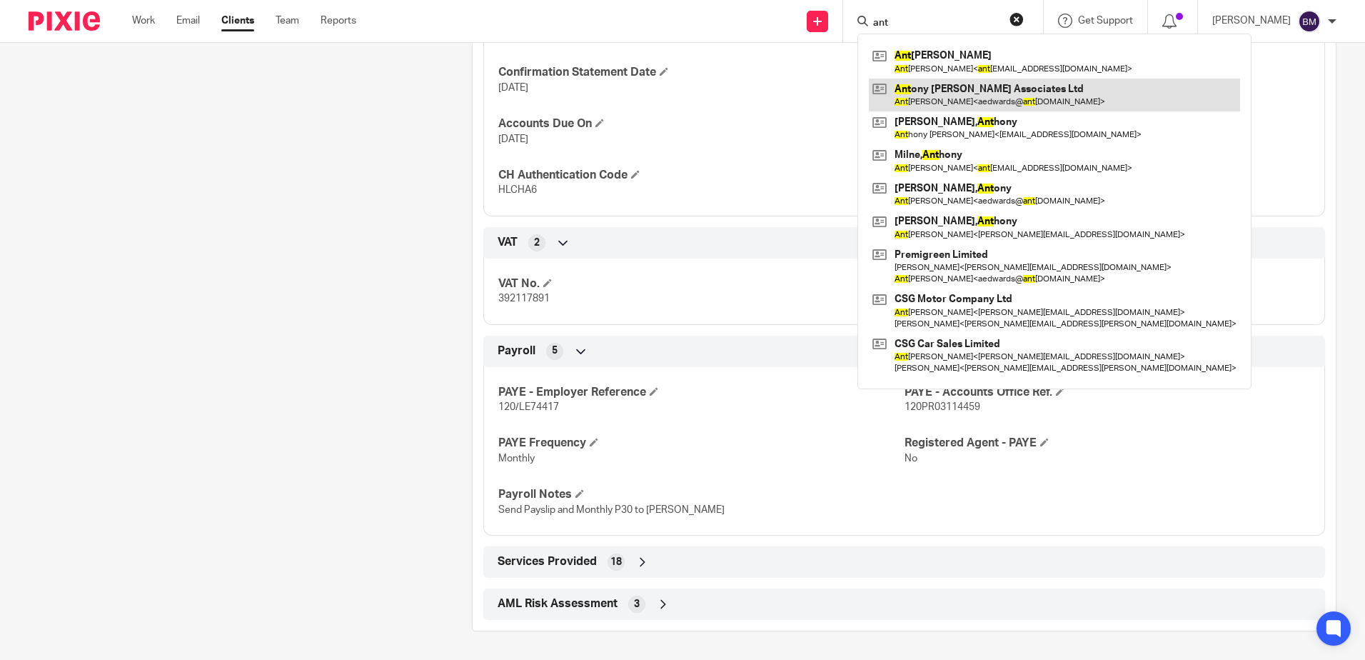
type input "ant"
click at [977, 89] on link at bounding box center [1054, 95] width 371 height 33
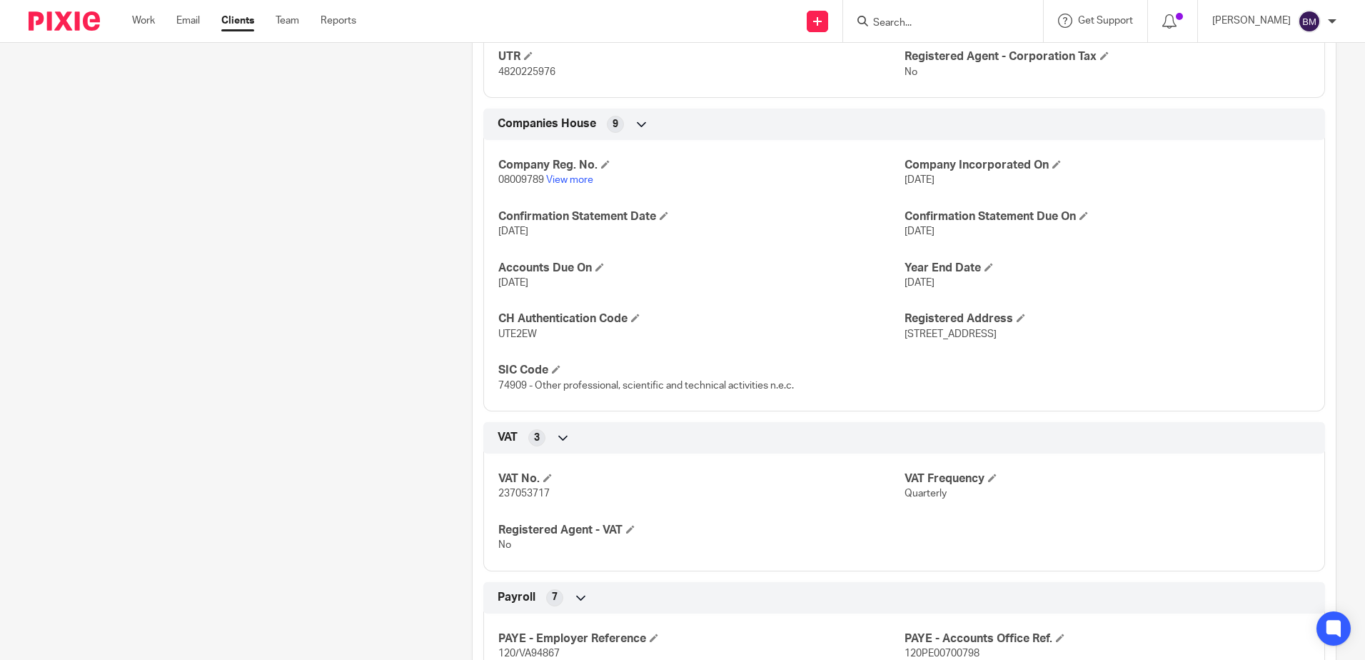
scroll to position [1142, 0]
